Goal: Navigation & Orientation: Find specific page/section

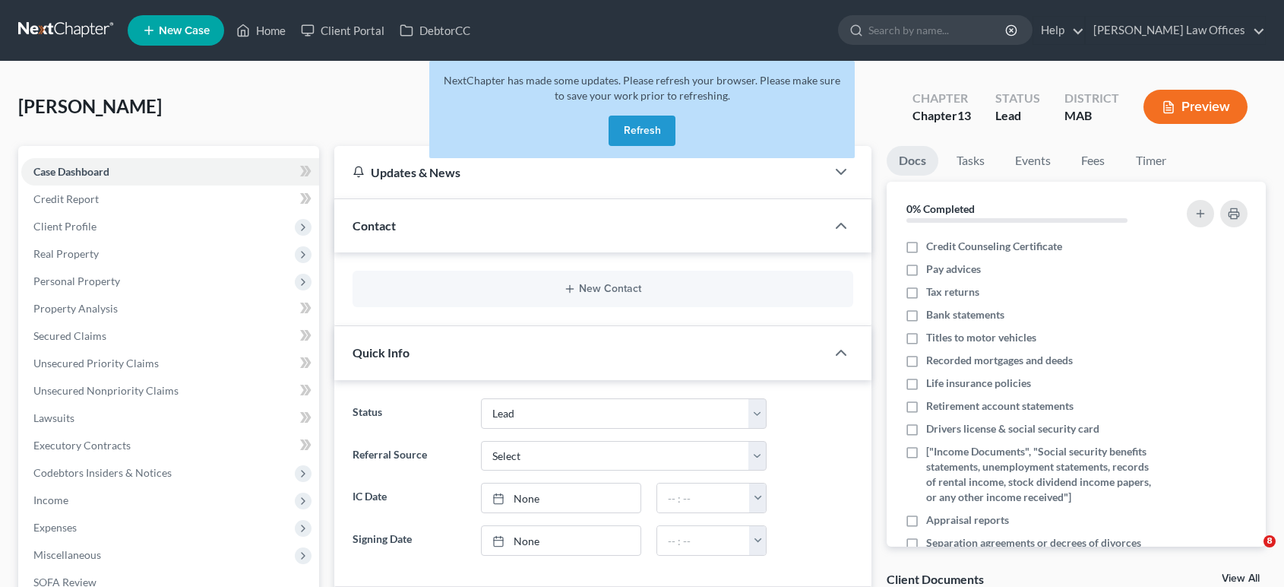
select select "10"
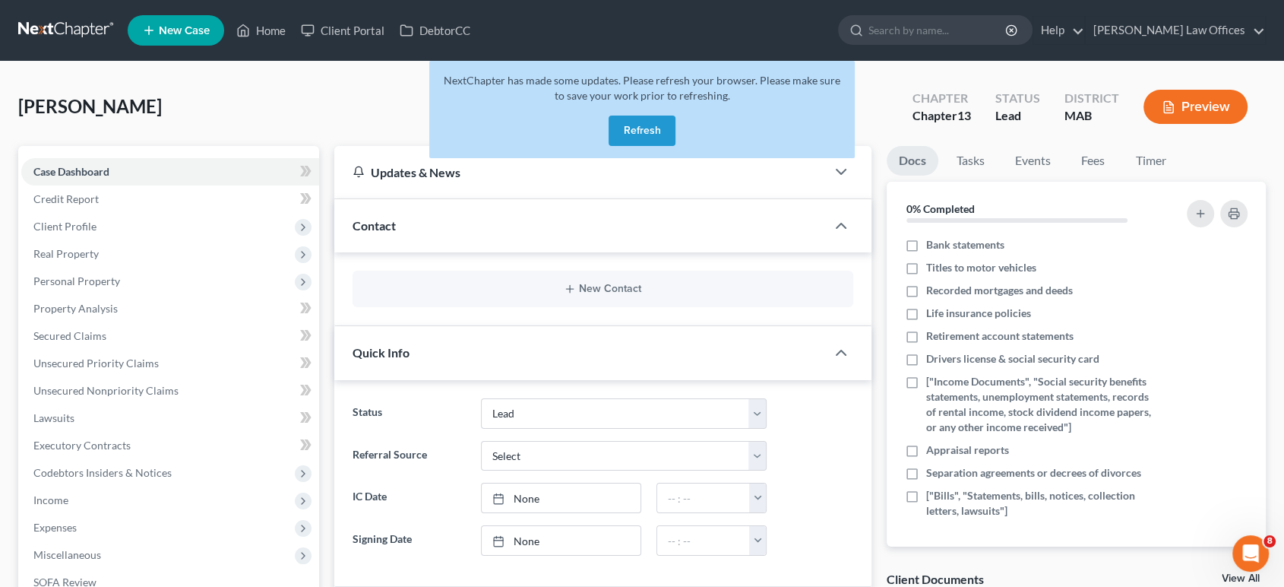
click at [641, 121] on button "Refresh" at bounding box center [642, 130] width 67 height 30
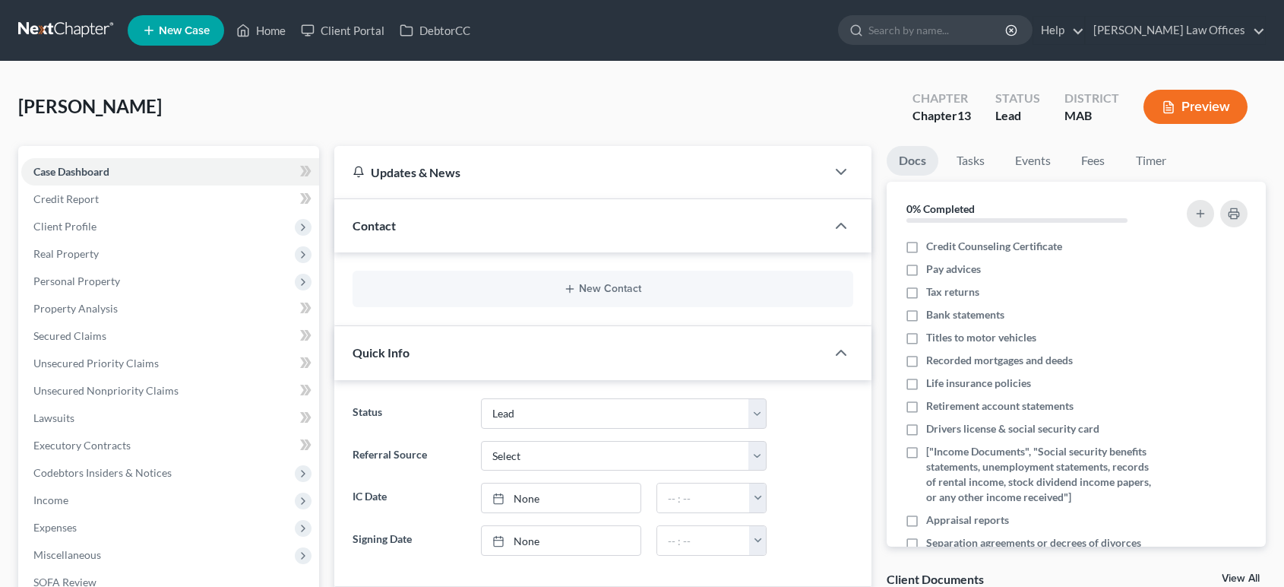
select select "10"
click at [346, 36] on link "Client Portal" at bounding box center [342, 30] width 99 height 27
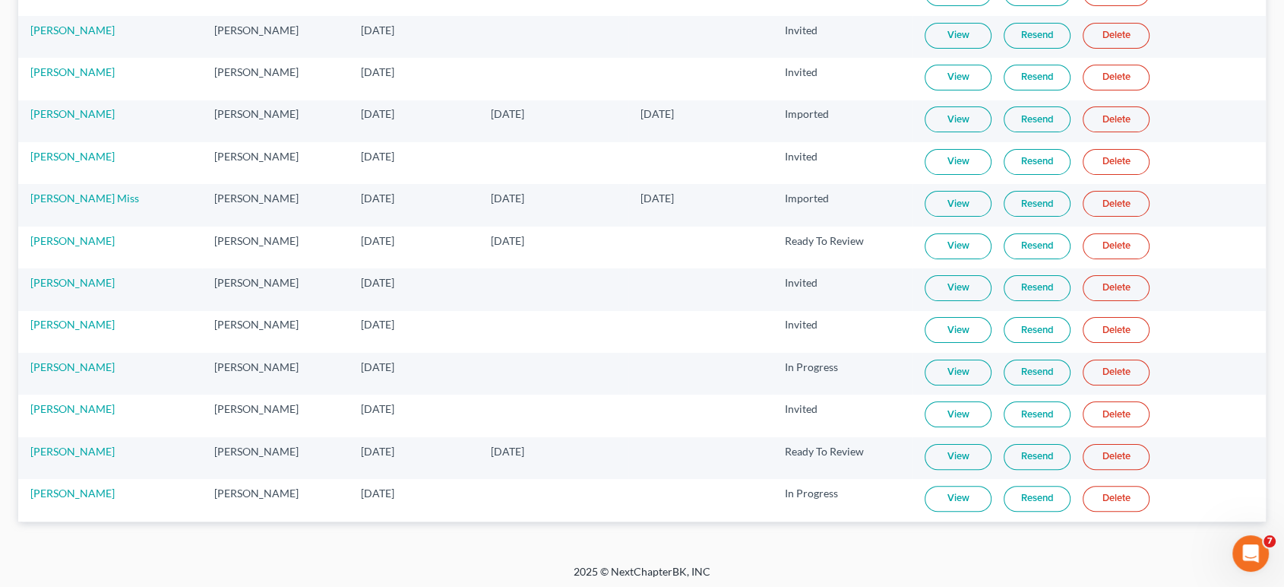
scroll to position [269, 0]
click at [78, 487] on link "Danielle Martel" at bounding box center [72, 491] width 84 height 13
select select "10"
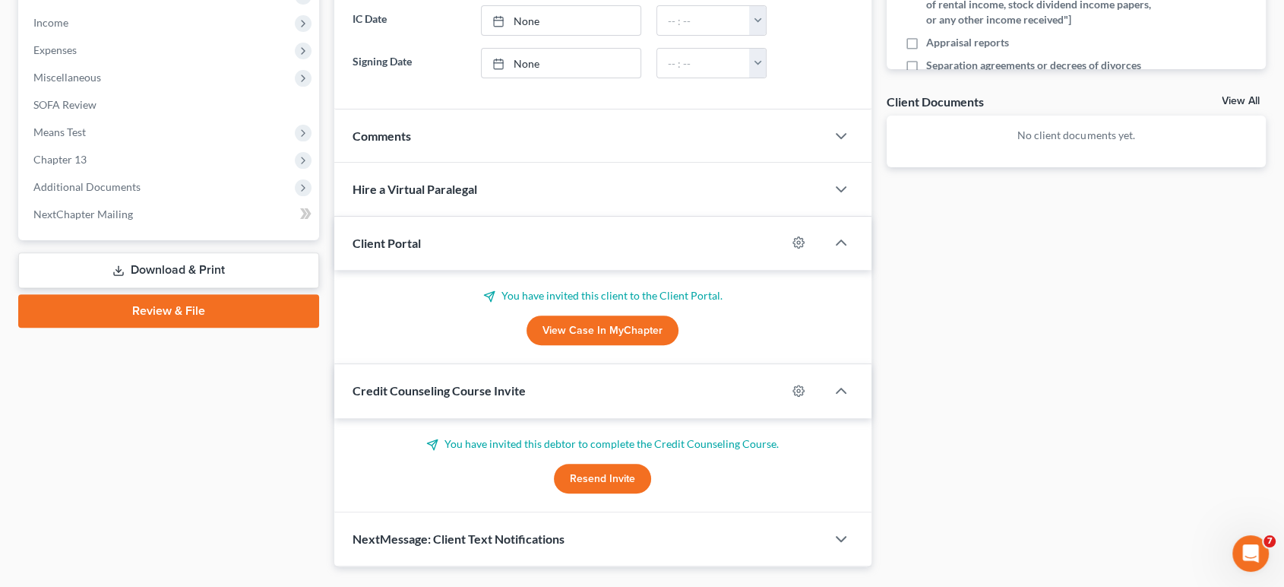
scroll to position [426, 0]
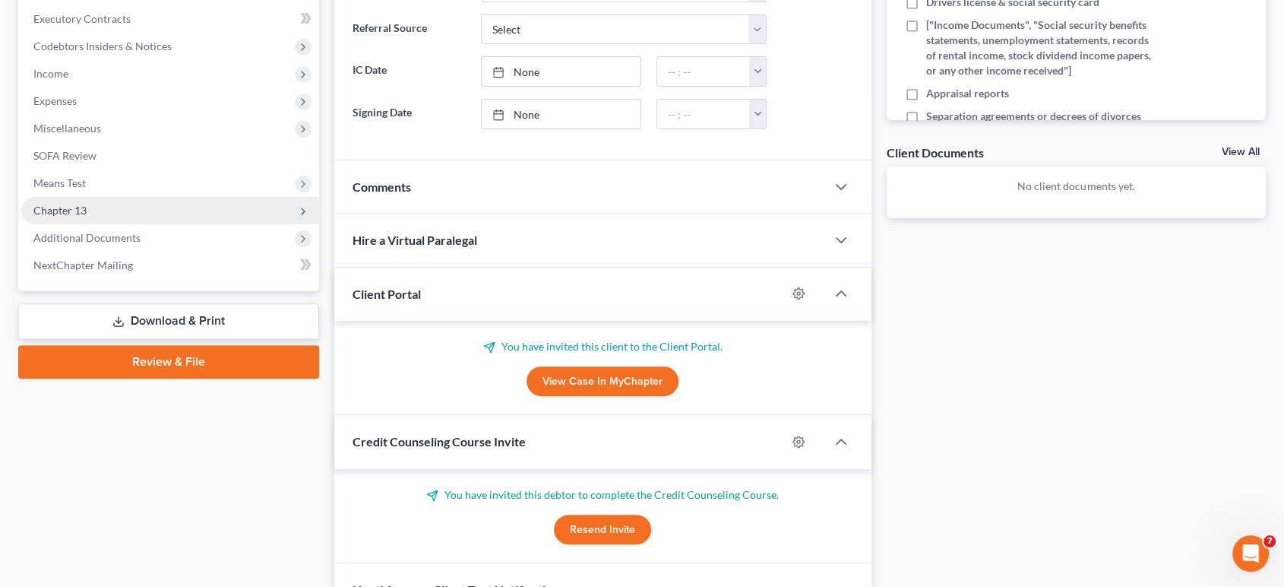
click at [75, 208] on span "Chapter 13" at bounding box center [59, 210] width 53 height 13
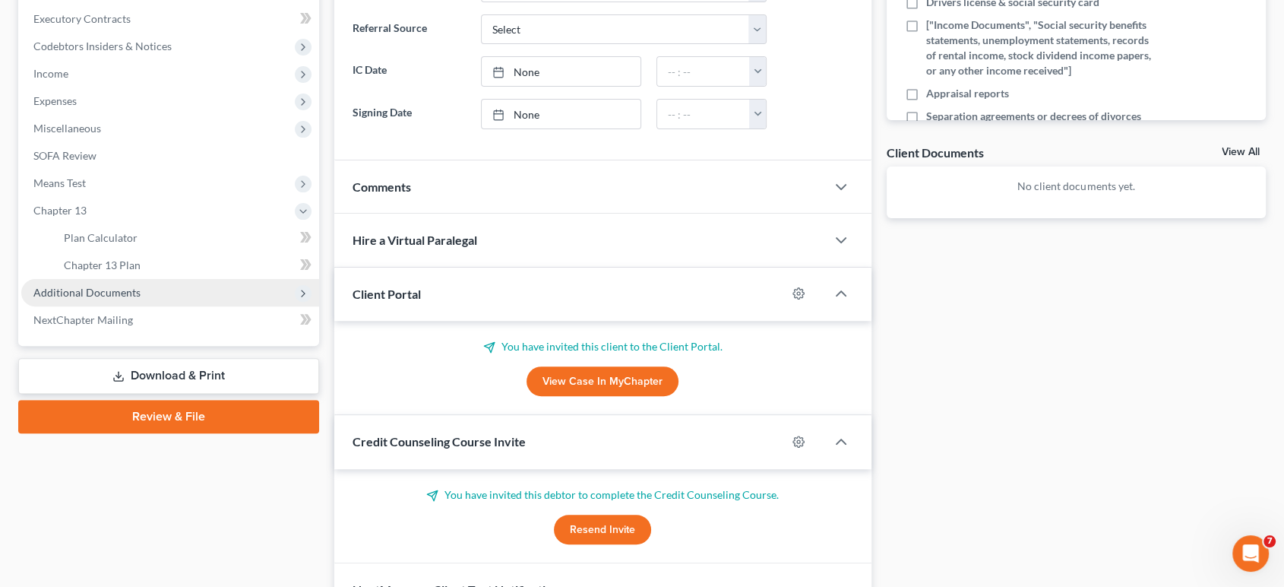
click at [81, 292] on span "Additional Documents" at bounding box center [86, 292] width 107 height 13
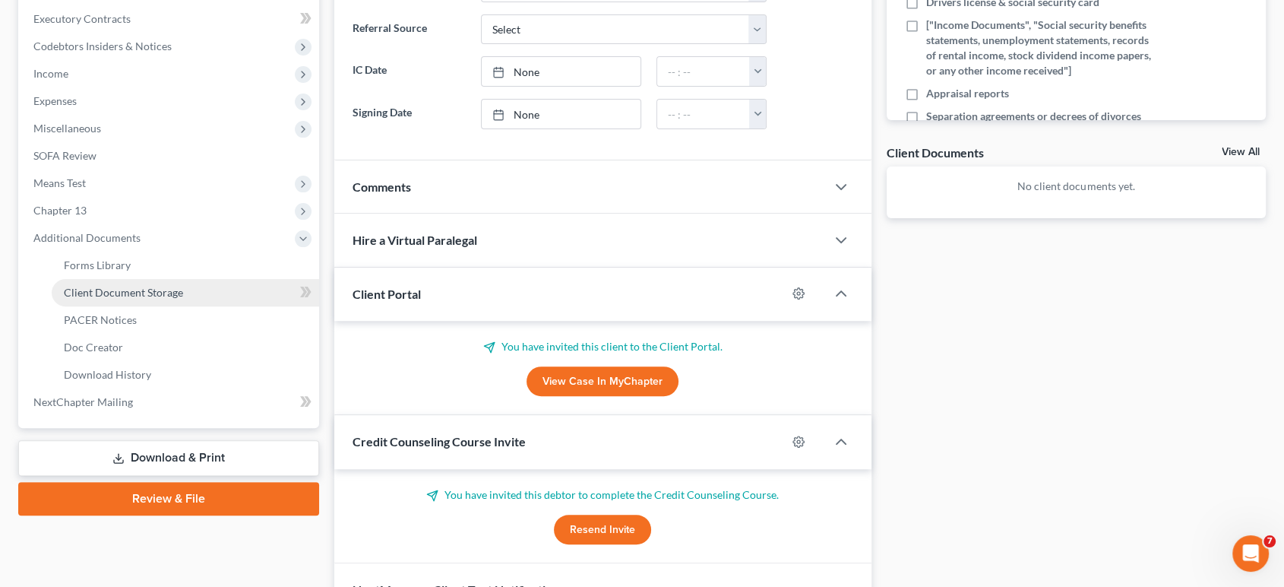
click at [94, 290] on span "Client Document Storage" at bounding box center [123, 292] width 119 height 13
